Goal: Task Accomplishment & Management: Use online tool/utility

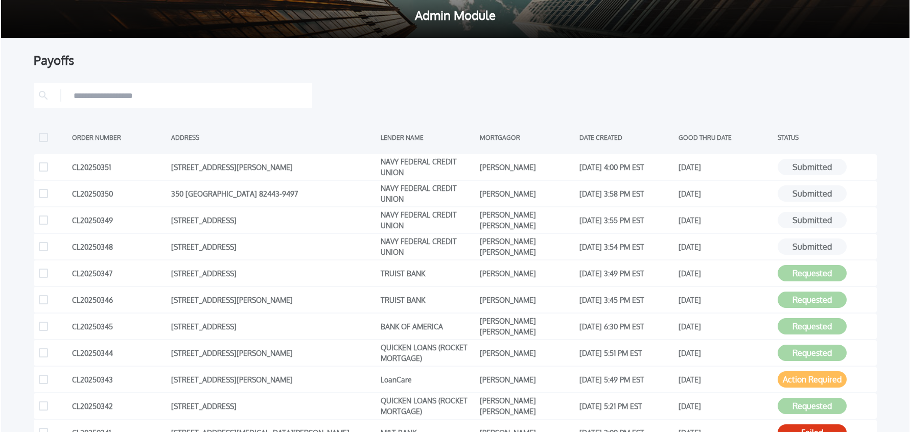
scroll to position [109, 0]
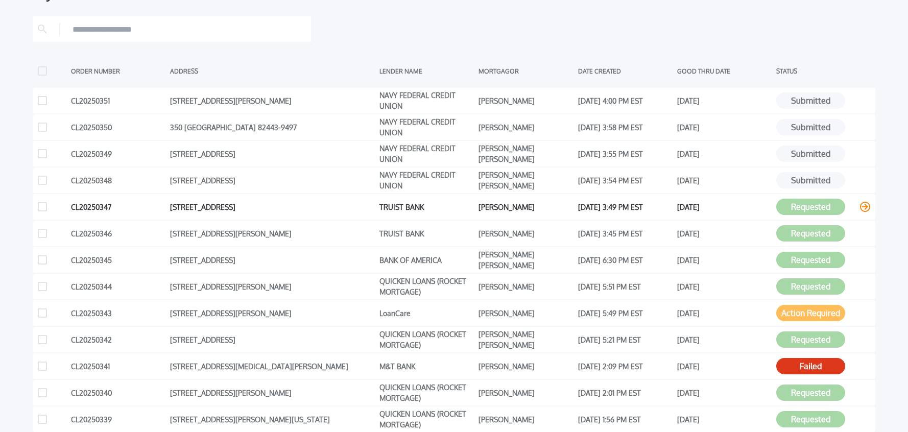
click at [866, 208] on icon at bounding box center [865, 207] width 10 height 10
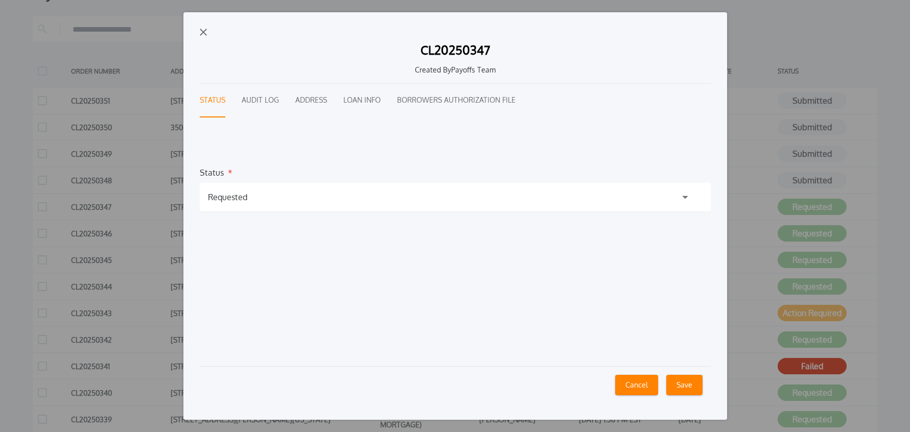
drag, startPoint x: 256, startPoint y: 199, endPoint x: 251, endPoint y: 210, distance: 12.1
click at [256, 199] on div "Requested" at bounding box center [455, 197] width 511 height 29
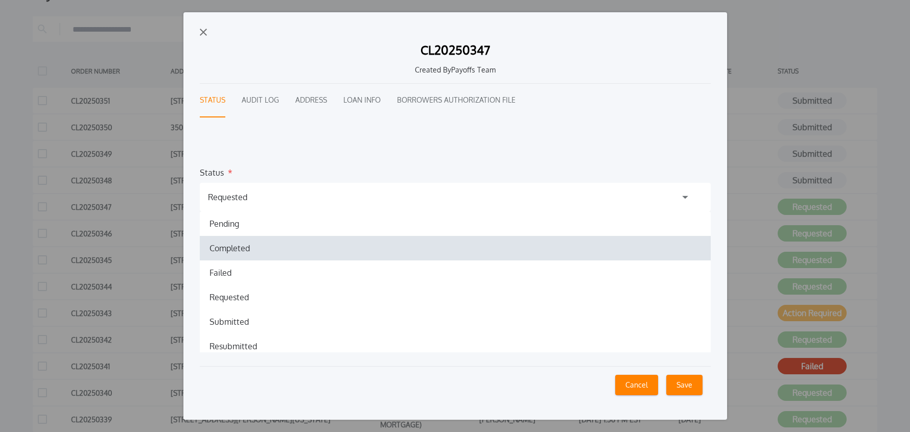
click at [228, 243] on h1 "Completed" at bounding box center [229, 248] width 57 height 12
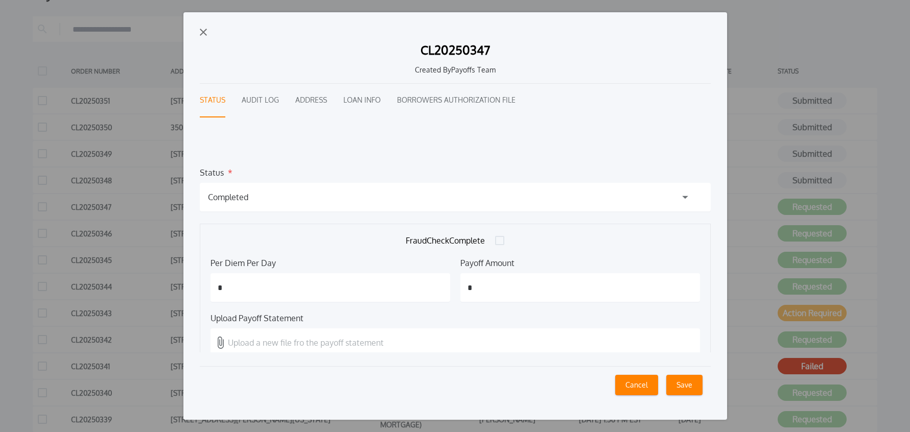
scroll to position [18, 0]
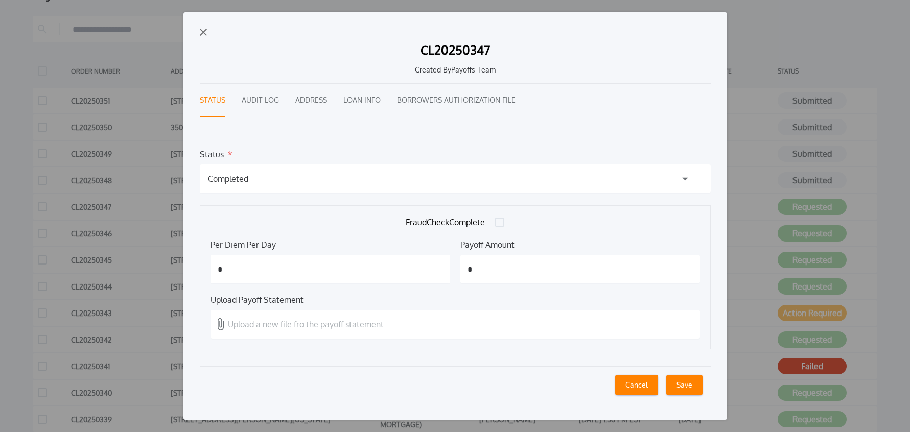
click at [240, 267] on input "*" at bounding box center [330, 269] width 240 height 29
type input "****"
type input "********"
click at [260, 324] on p "Upload a new file fro the payoff statement" at bounding box center [306, 324] width 156 height 12
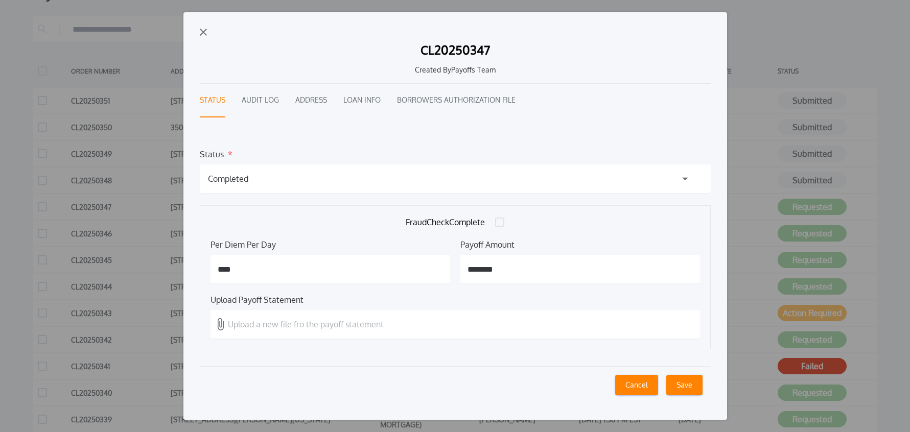
click at [0, 0] on input "Upload a new file fro the payoff statement" at bounding box center [0, 0] width 0 height 0
click at [359, 104] on button "Loan Info" at bounding box center [361, 101] width 37 height 34
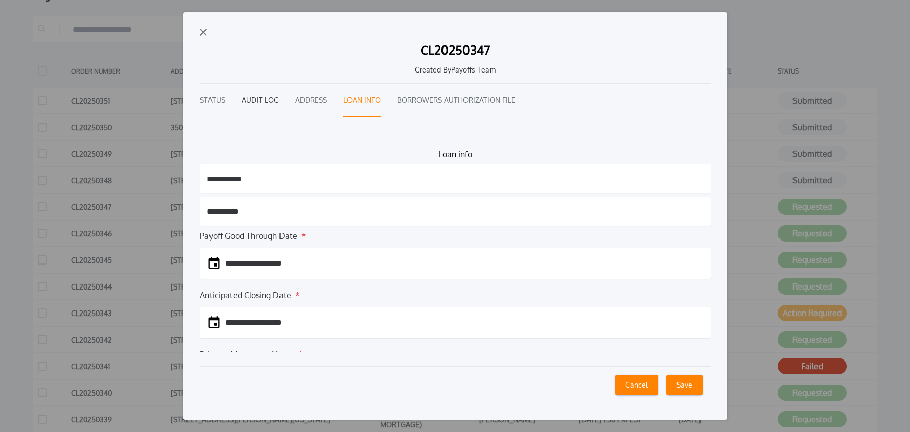
click at [261, 104] on button "Audit Log" at bounding box center [260, 101] width 37 height 34
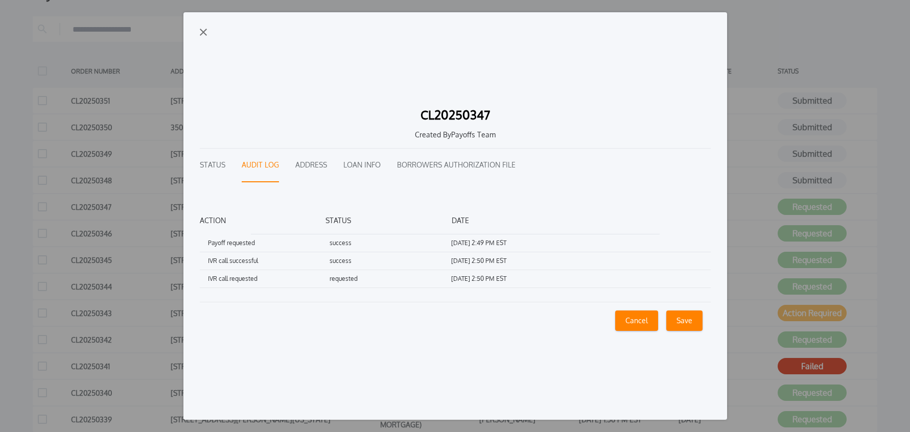
scroll to position [0, 0]
click at [356, 166] on button "Loan Info" at bounding box center [361, 166] width 37 height 34
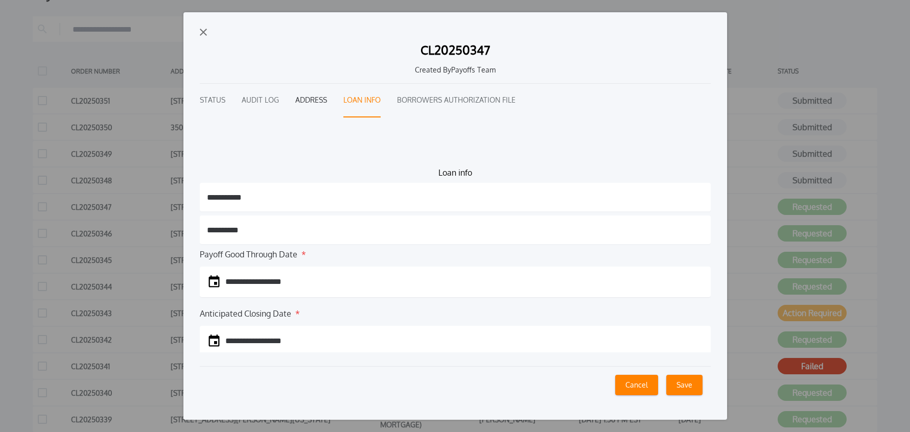
click at [304, 102] on button "Address" at bounding box center [311, 101] width 32 height 34
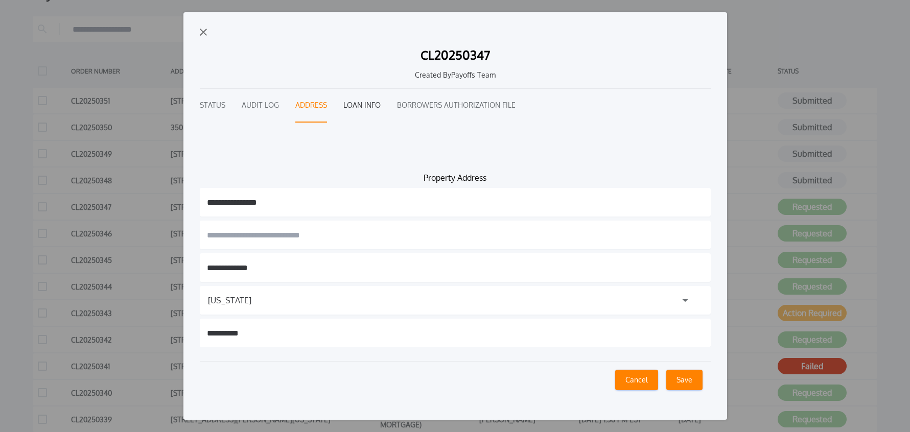
drag, startPoint x: 363, startPoint y: 103, endPoint x: 366, endPoint y: 117, distance: 14.1
click at [363, 103] on button "Loan Info" at bounding box center [361, 106] width 37 height 34
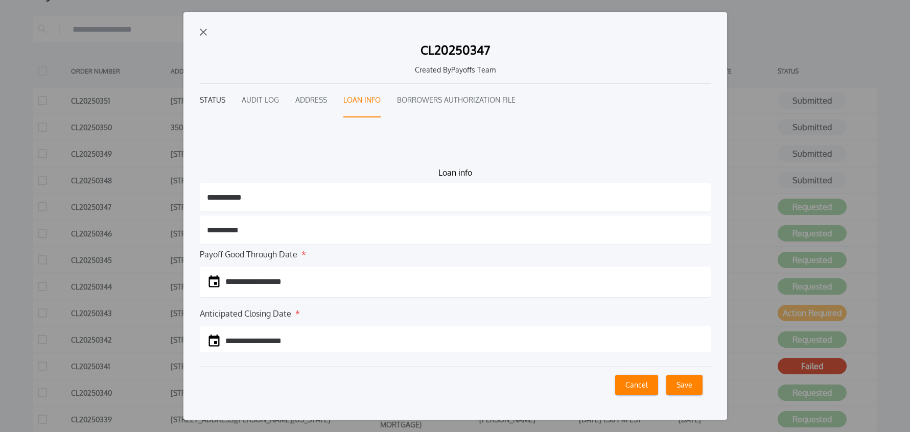
click at [211, 101] on button "Status" at bounding box center [213, 101] width 26 height 34
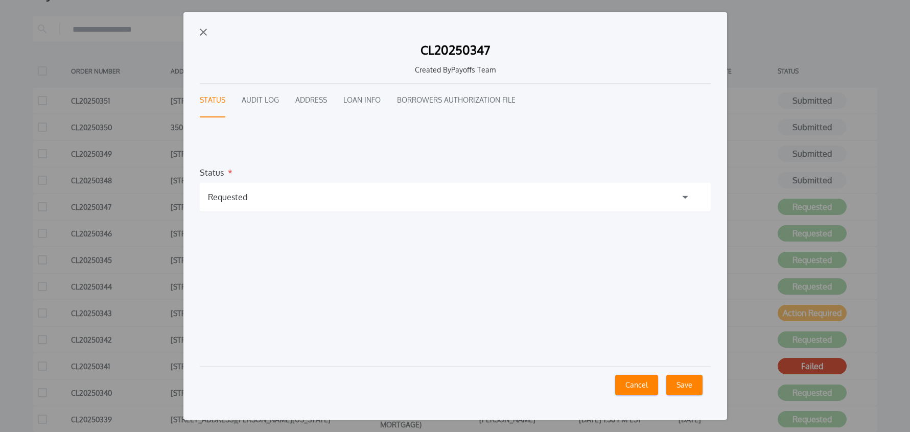
drag, startPoint x: 247, startPoint y: 207, endPoint x: 242, endPoint y: 207, distance: 5.6
click at [247, 207] on div "Requested" at bounding box center [455, 197] width 511 height 29
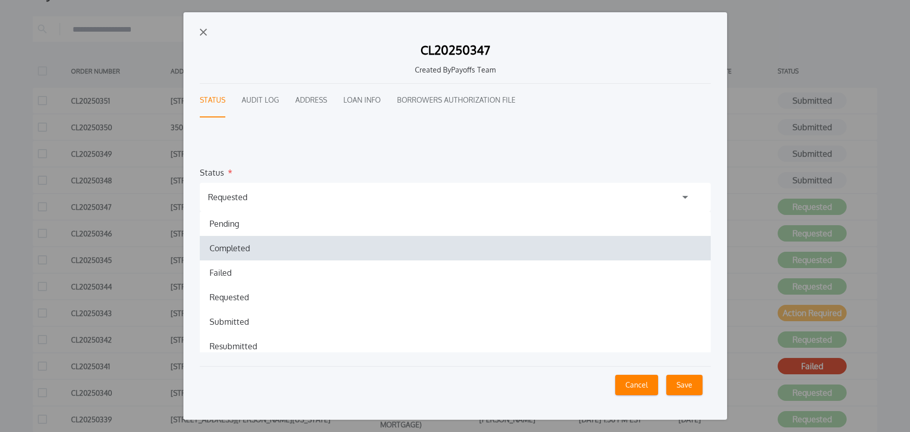
click at [236, 253] on h1 "Completed" at bounding box center [229, 248] width 57 height 12
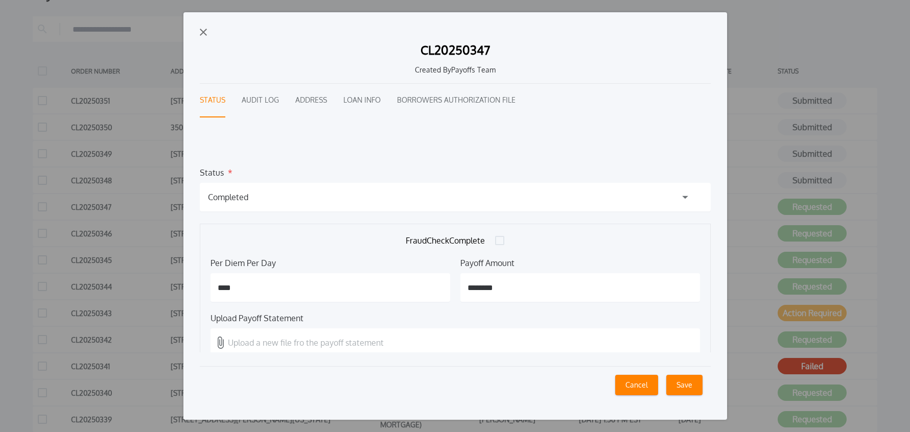
click at [299, 341] on p "Upload a new file fro the payoff statement" at bounding box center [306, 343] width 156 height 12
click at [0, 0] on input "Upload a new file fro the payoff statement" at bounding box center [0, 0] width 0 height 0
click at [681, 388] on button "Save" at bounding box center [684, 385] width 36 height 20
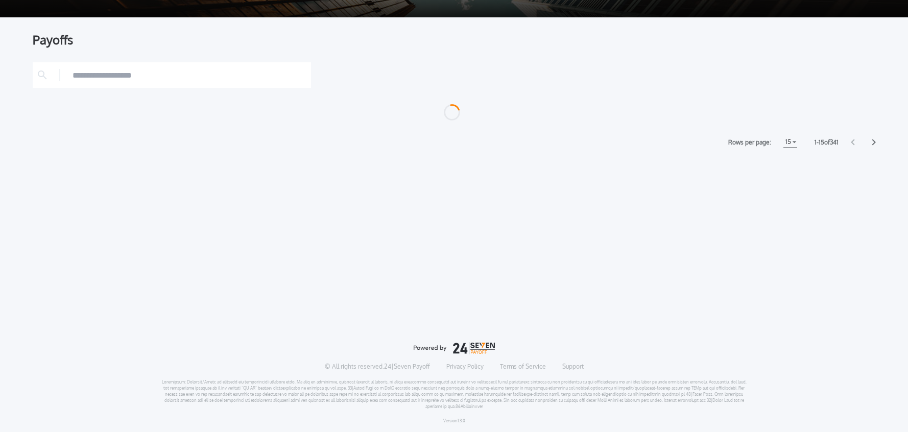
scroll to position [109, 0]
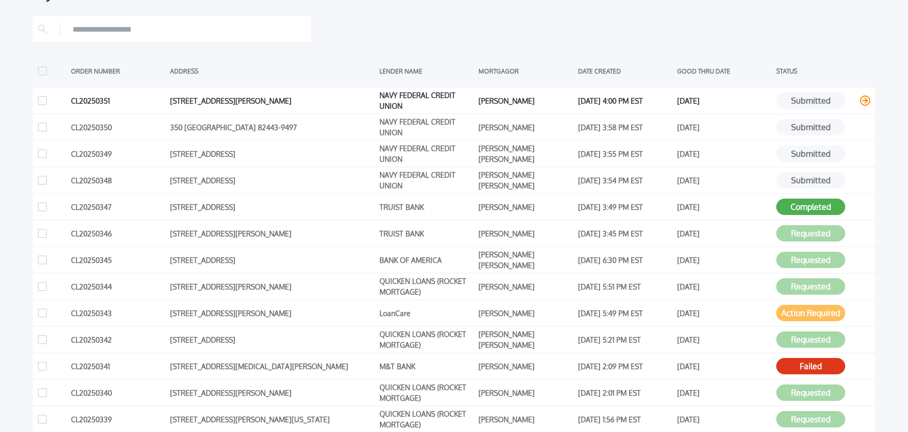
click at [864, 98] on icon at bounding box center [865, 101] width 10 height 10
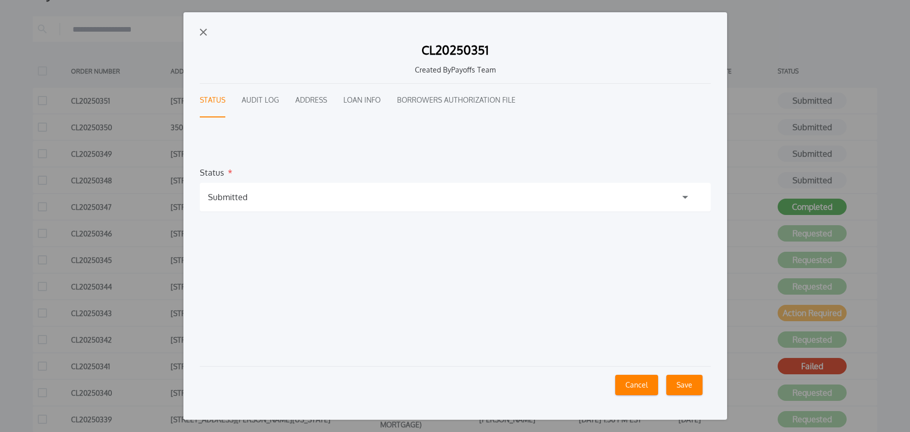
click at [260, 95] on button "Audit Log" at bounding box center [260, 101] width 37 height 34
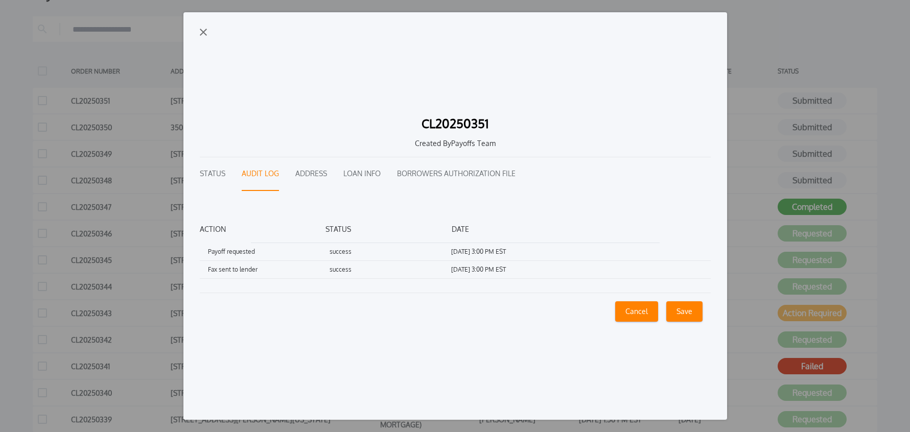
click at [204, 32] on img "button" at bounding box center [203, 32] width 7 height 7
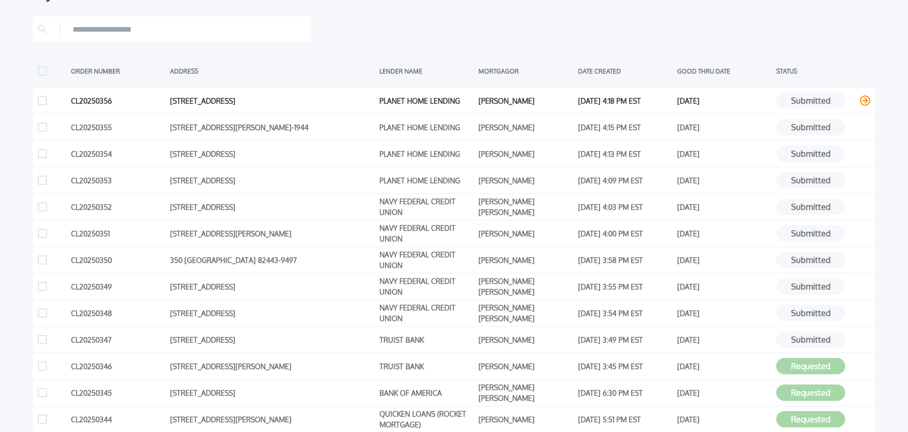
click at [861, 99] on icon at bounding box center [865, 101] width 10 height 10
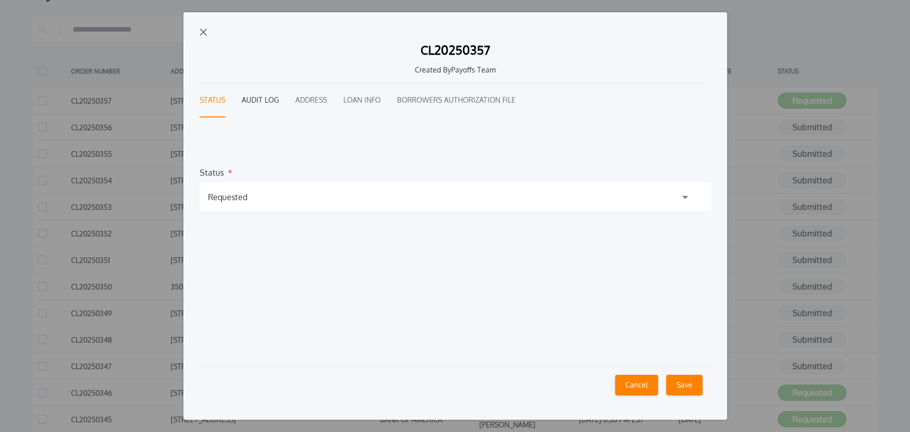
click at [265, 99] on button "Audit Log" at bounding box center [260, 101] width 37 height 34
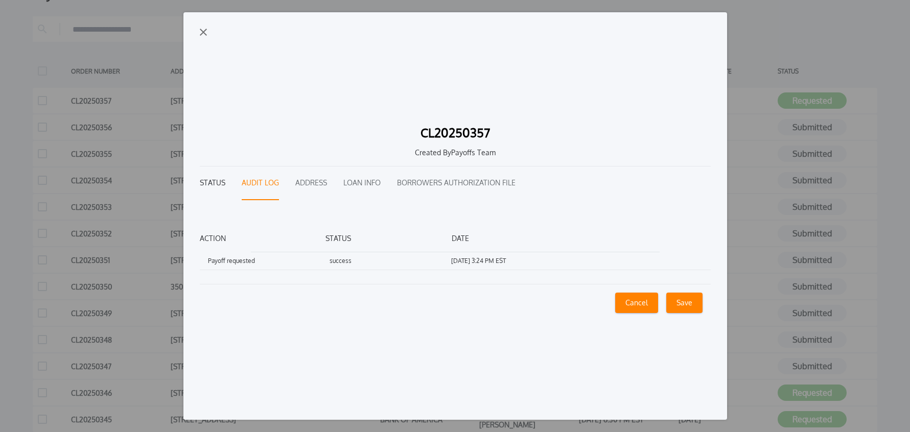
click at [212, 184] on button "Status" at bounding box center [213, 184] width 26 height 34
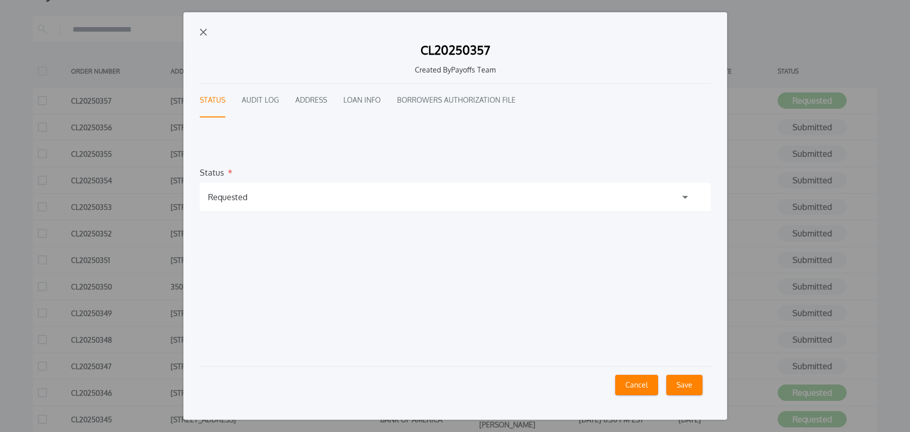
click at [203, 32] on img "button" at bounding box center [203, 32] width 7 height 7
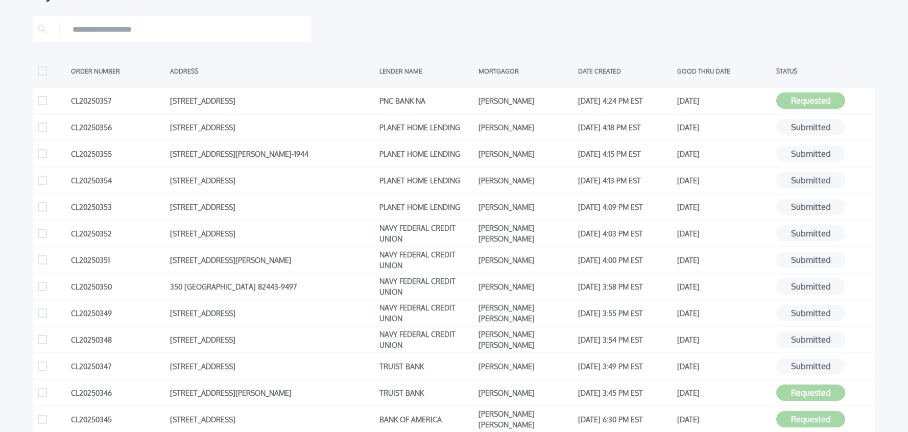
scroll to position [0, 0]
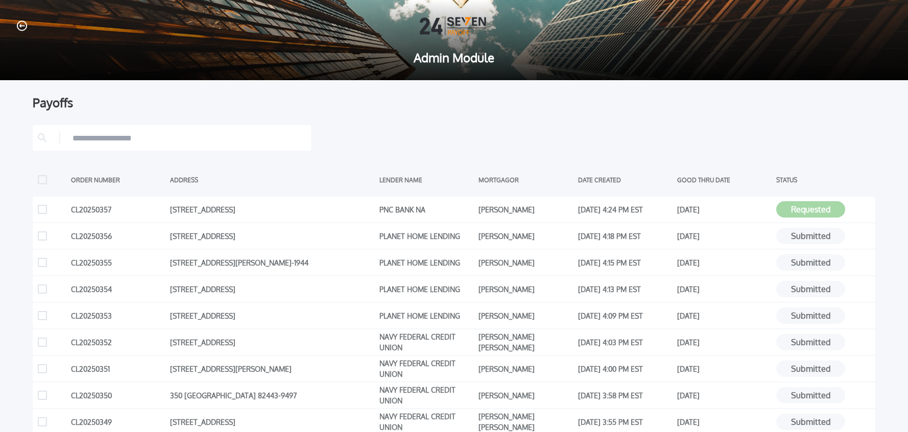
click at [23, 24] on icon "button" at bounding box center [22, 25] width 10 height 11
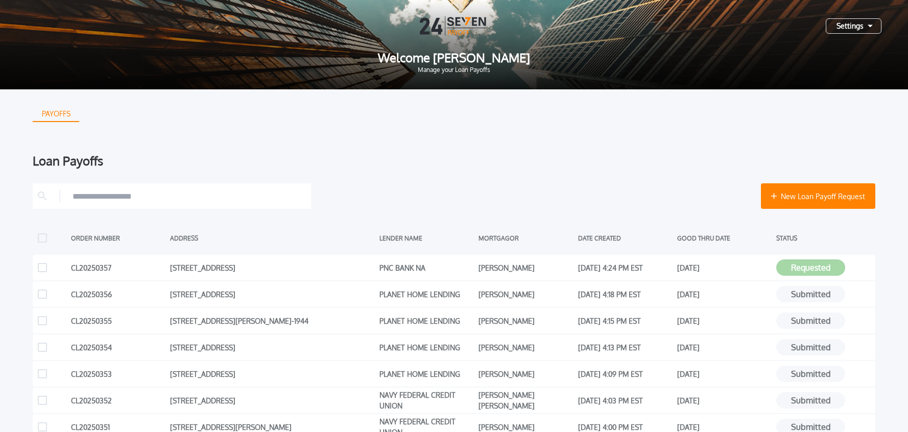
click at [854, 25] on div "Settings" at bounding box center [854, 25] width 56 height 15
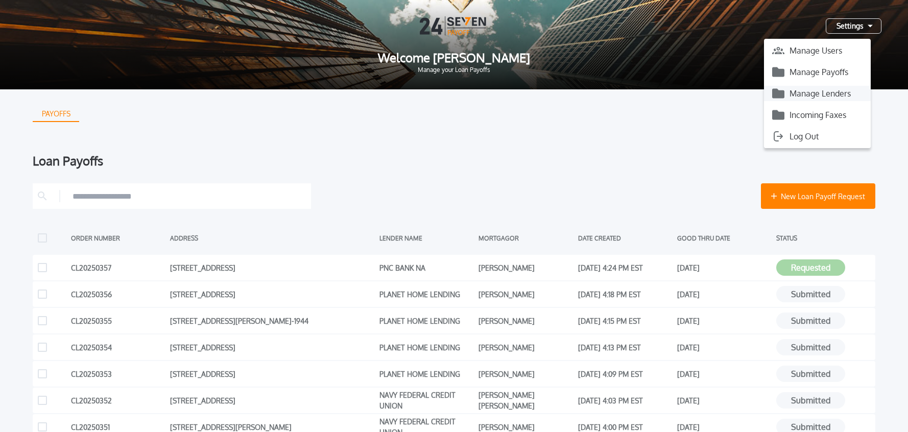
click at [820, 92] on button "Manage Lenders" at bounding box center [817, 93] width 107 height 15
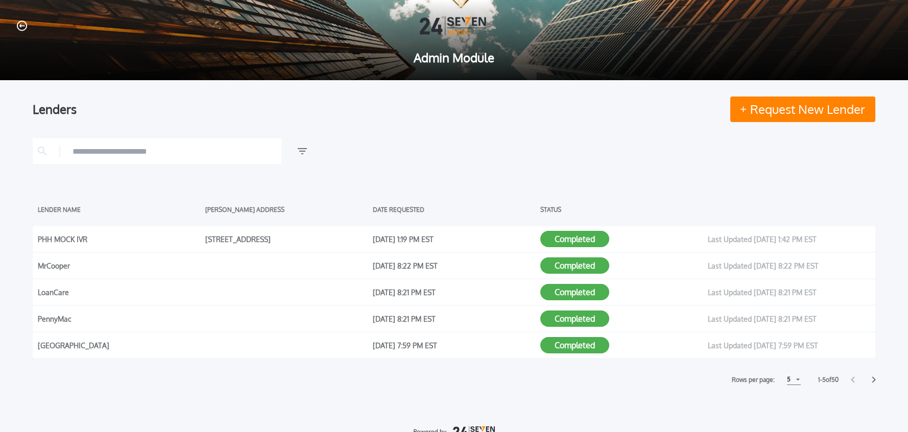
click at [22, 26] on icon "button" at bounding box center [22, 26] width 10 height 10
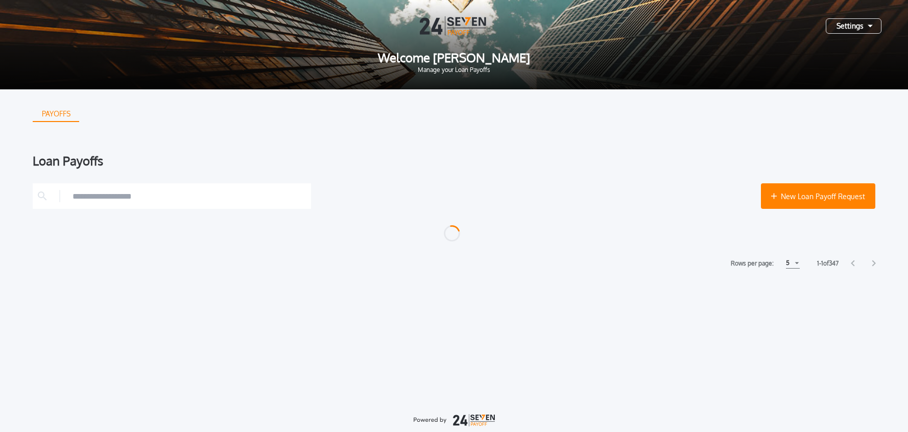
click at [857, 26] on div "Settings" at bounding box center [854, 25] width 56 height 15
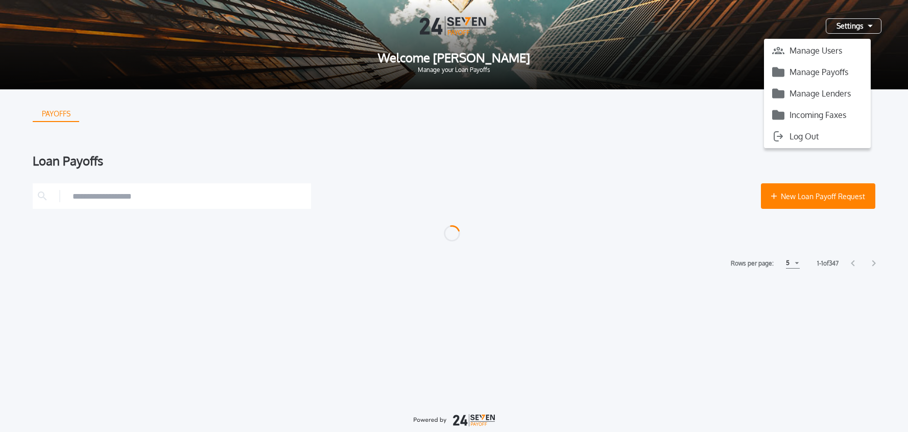
click at [845, 66] on button "Manage Payoffs" at bounding box center [817, 71] width 107 height 15
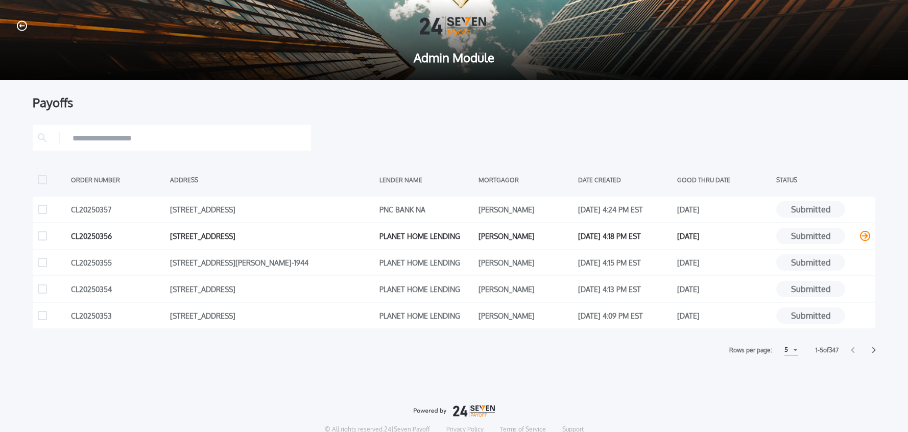
click at [864, 235] on icon at bounding box center [865, 236] width 10 height 10
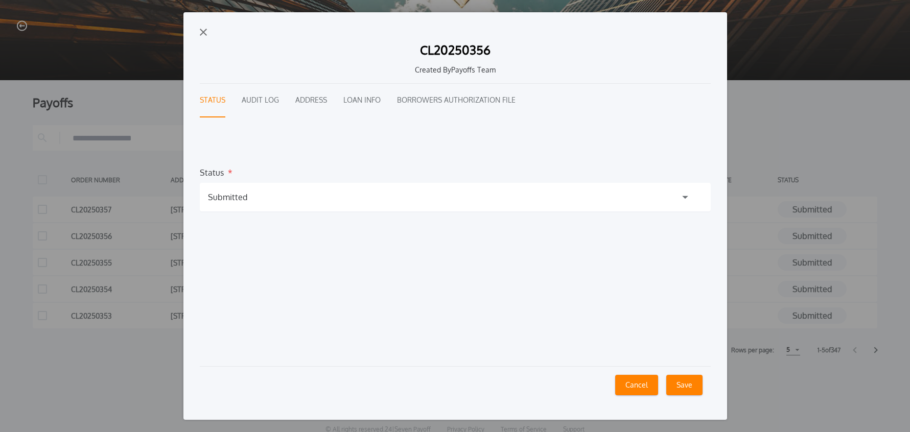
click at [268, 98] on button "Audit Log" at bounding box center [260, 101] width 37 height 34
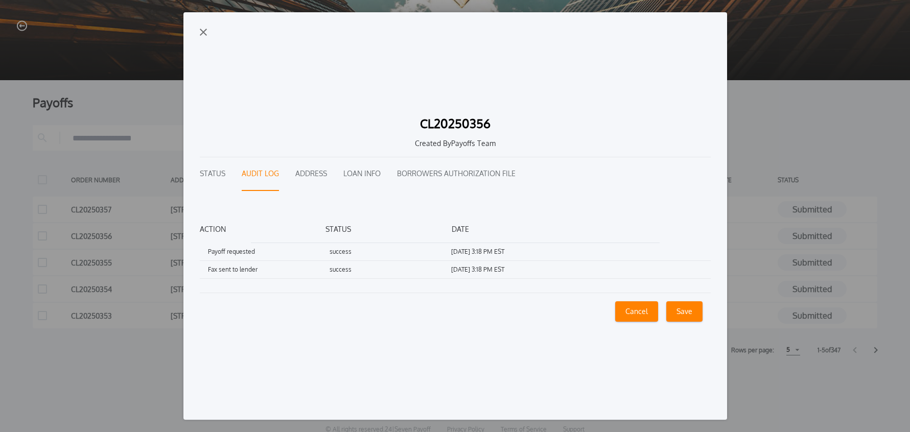
drag, startPoint x: 204, startPoint y: 31, endPoint x: 193, endPoint y: 31, distance: 10.7
click at [204, 31] on img "button" at bounding box center [203, 32] width 7 height 7
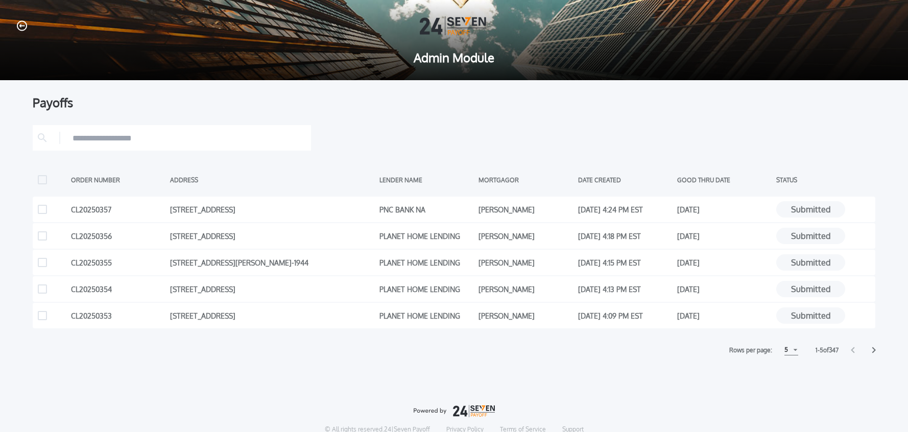
click at [26, 26] on icon "button" at bounding box center [22, 26] width 10 height 10
